Goal: Find specific page/section: Find specific page/section

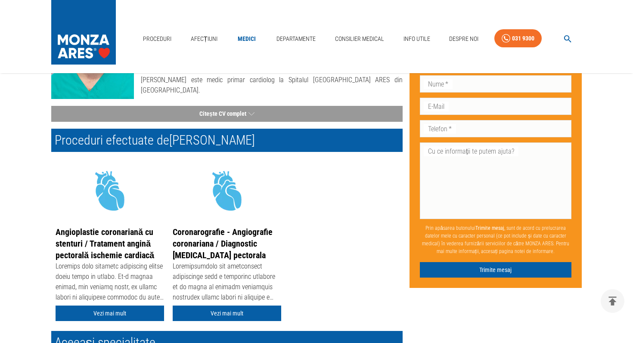
scroll to position [92, 0]
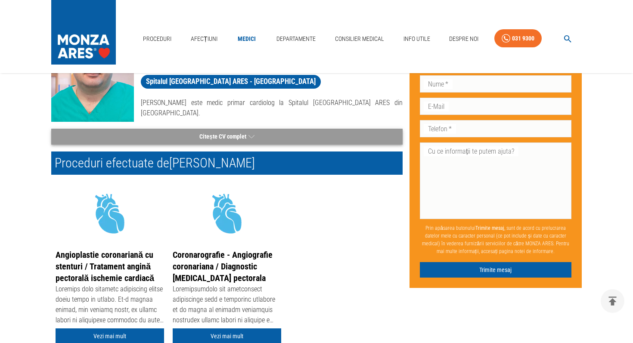
click at [211, 138] on button "Citește CV complet" at bounding box center [226, 137] width 351 height 16
